Goal: Find specific page/section: Find specific page/section

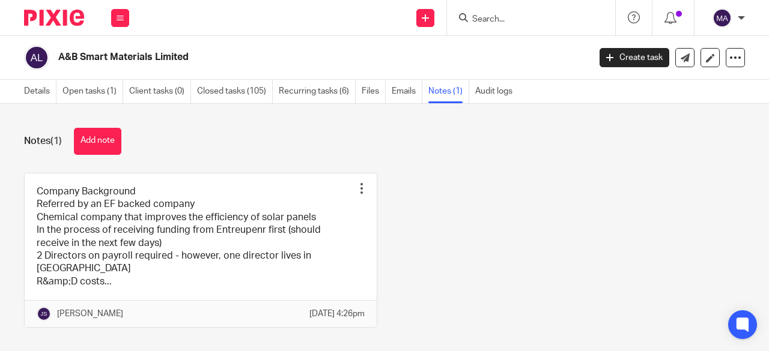
click at [507, 22] on input "Search" at bounding box center [525, 19] width 108 height 11
paste input "[PERSON_NAME]"
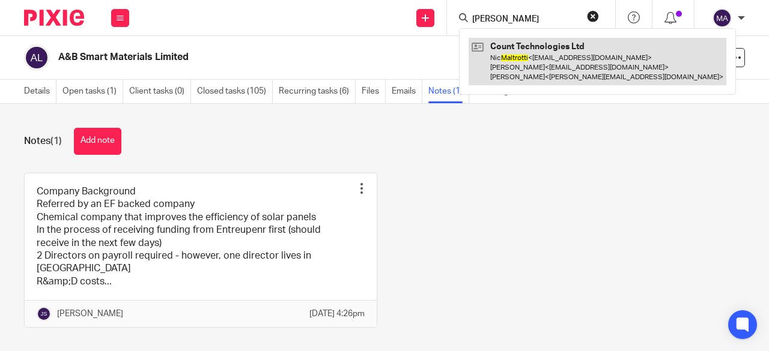
type input "[PERSON_NAME]"
click at [524, 64] on link at bounding box center [598, 61] width 258 height 47
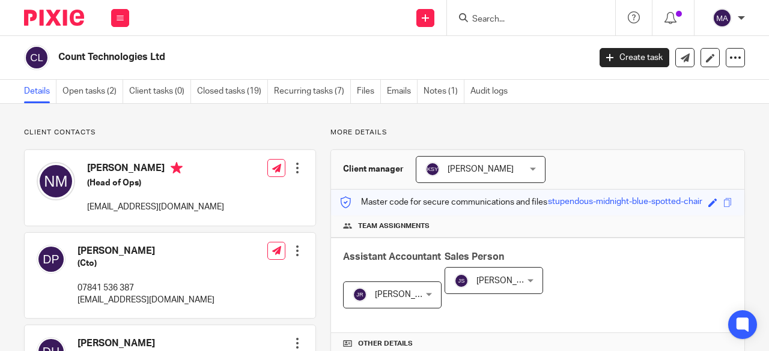
drag, startPoint x: 59, startPoint y: 58, endPoint x: 185, endPoint y: 59, distance: 125.6
click at [185, 59] on h2 "Count Technologies Ltd" at bounding box center [267, 57] width 419 height 13
copy h2 "Count Technologies Ltd"
click at [480, 19] on input "Search" at bounding box center [525, 19] width 108 height 11
paste input "Will Hargreaves <will@willhargreaves.co.uk"
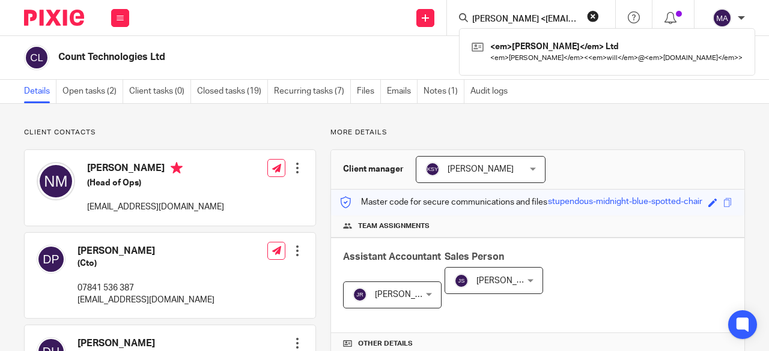
scroll to position [0, 75]
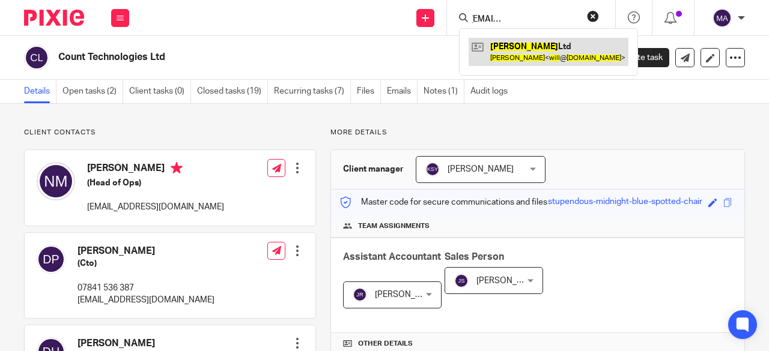
type input "Will Hargreaves <will@willhargreaves.co.uk"
click at [508, 53] on link at bounding box center [549, 52] width 160 height 28
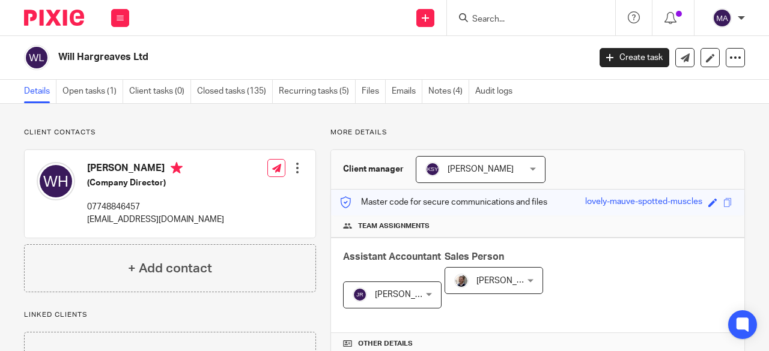
drag, startPoint x: 149, startPoint y: 55, endPoint x: 61, endPoint y: 49, distance: 87.9
click at [60, 48] on div "Will Hargreaves Ltd" at bounding box center [302, 57] width 557 height 25
copy h2 "Will Hargreaves Ltd"
